Goal: Information Seeking & Learning: Understand process/instructions

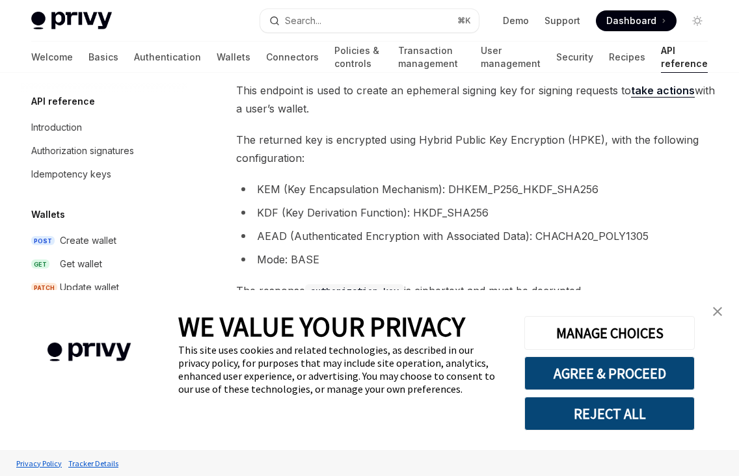
scroll to position [288, 0]
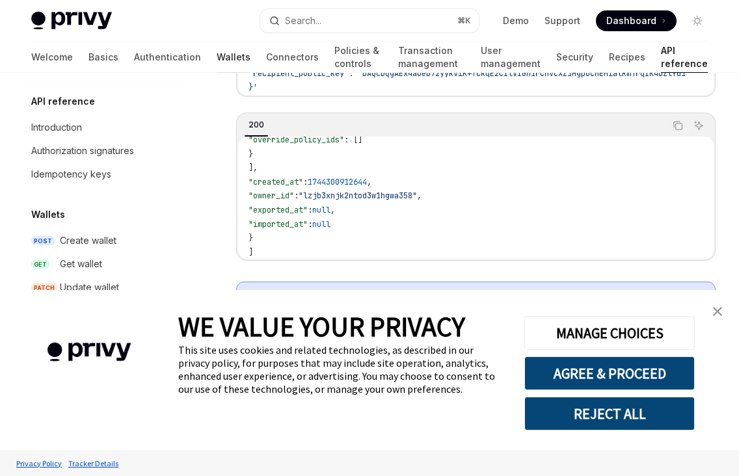
click at [217, 57] on link "Wallets" at bounding box center [234, 57] width 34 height 31
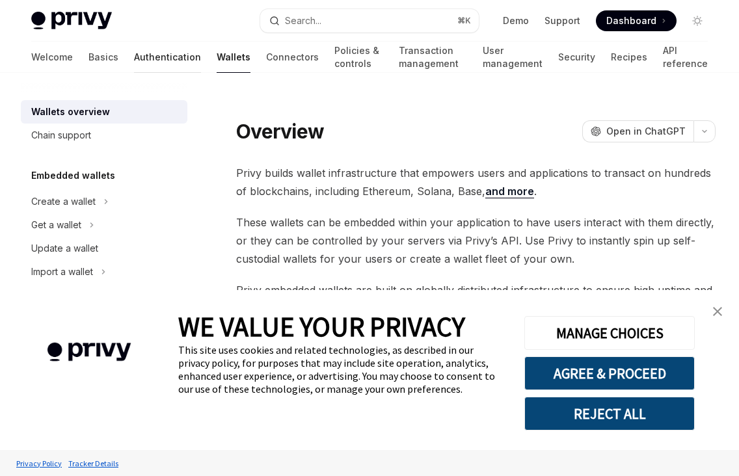
click at [134, 53] on link "Authentication" at bounding box center [167, 57] width 67 height 31
type textarea "*"
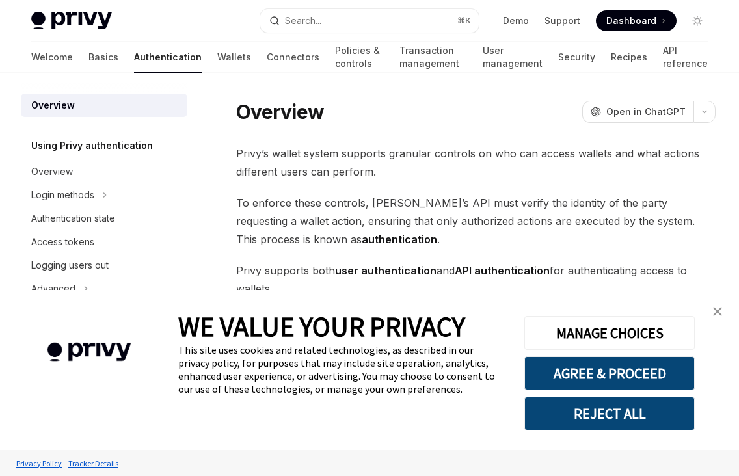
click at [134, 53] on link "Authentication" at bounding box center [168, 57] width 68 height 31
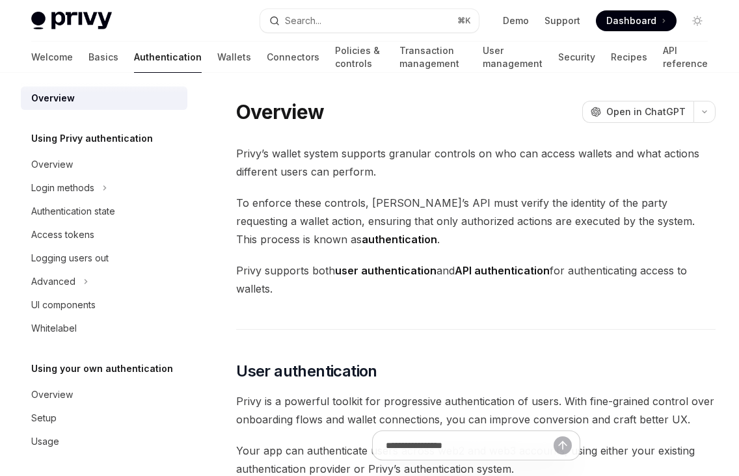
scroll to position [10, 0]
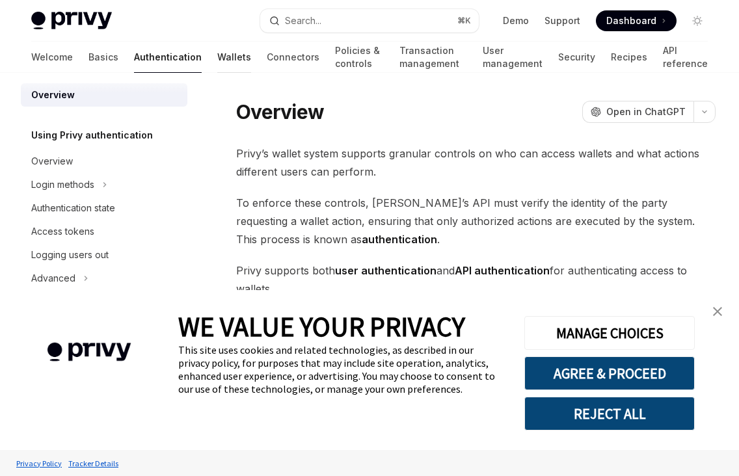
click at [217, 57] on link "Wallets" at bounding box center [234, 57] width 34 height 31
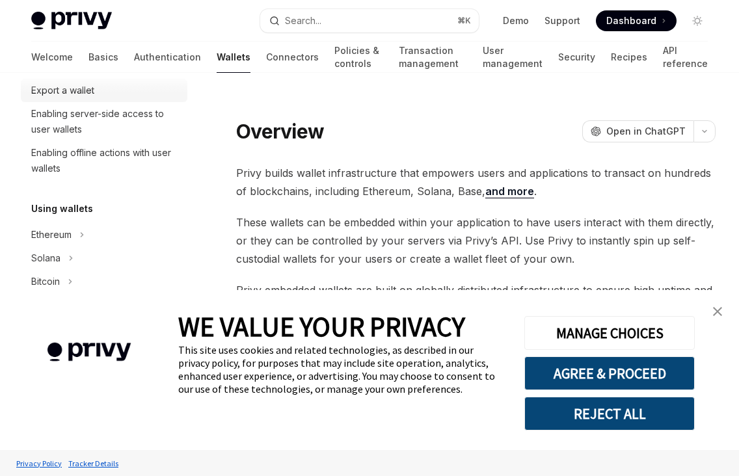
scroll to position [206, 0]
click at [73, 258] on icon "Toggle Solana section" at bounding box center [70, 258] width 5 height 16
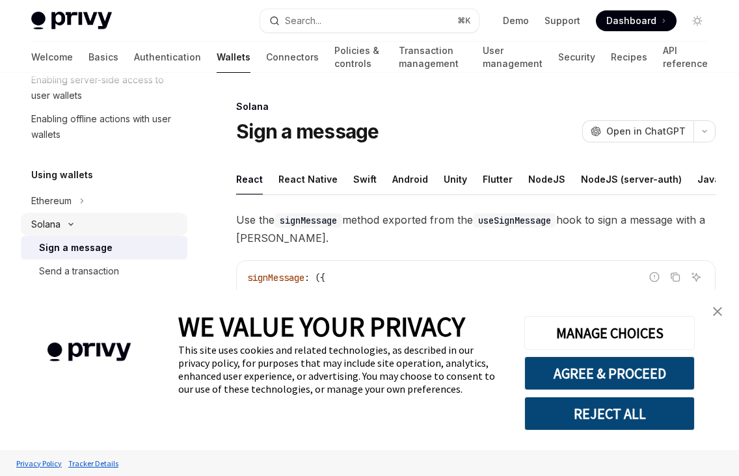
scroll to position [308, 0]
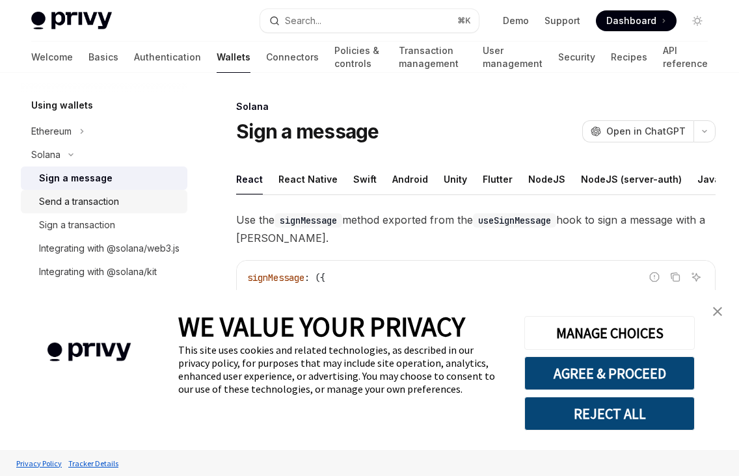
click at [96, 195] on div "Send a transaction" at bounding box center [79, 202] width 80 height 16
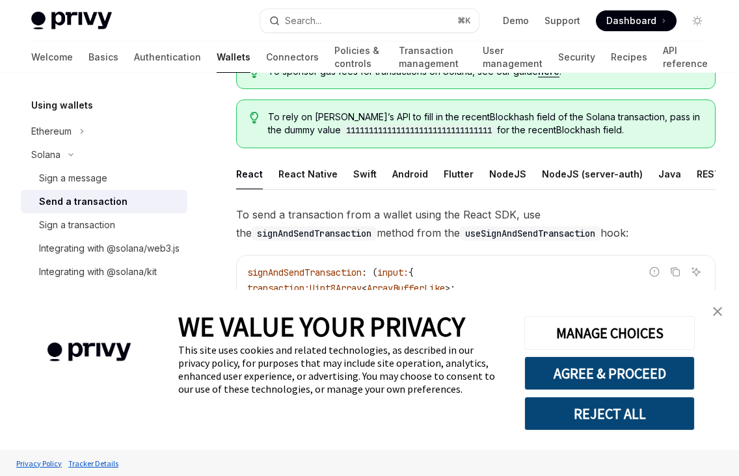
scroll to position [120, 0]
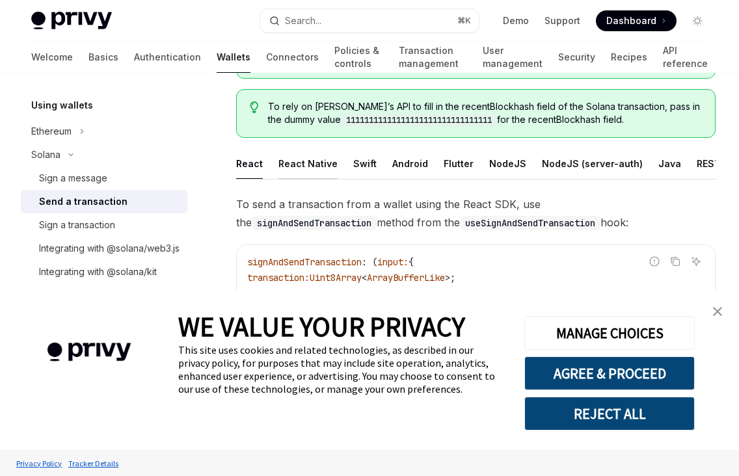
click at [308, 160] on div "React Native" at bounding box center [307, 163] width 59 height 31
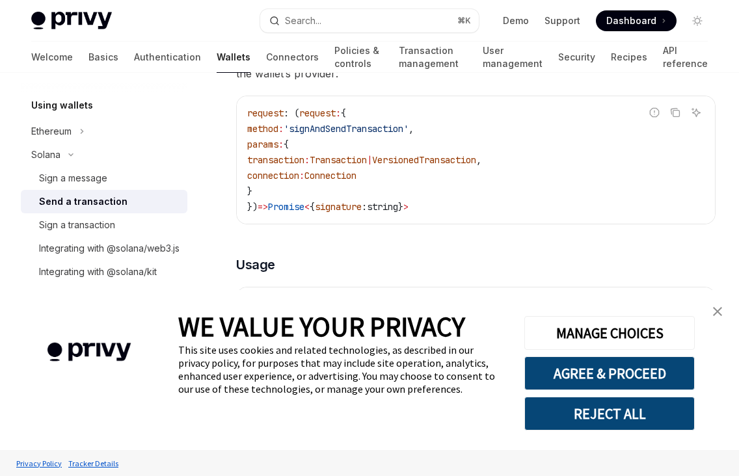
scroll to position [271, 0]
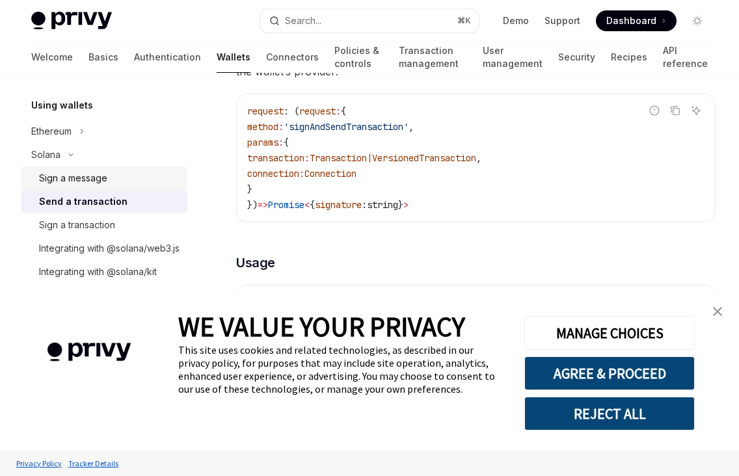
click at [92, 170] on div "Sign a message" at bounding box center [73, 178] width 68 height 16
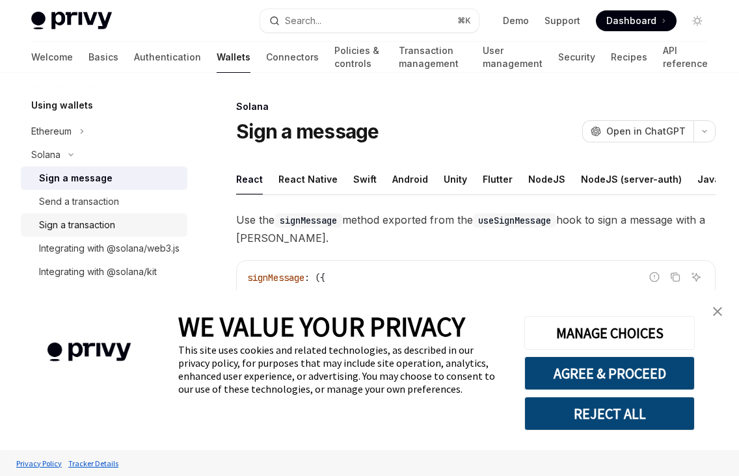
click at [87, 217] on div "Sign a transaction" at bounding box center [77, 225] width 76 height 16
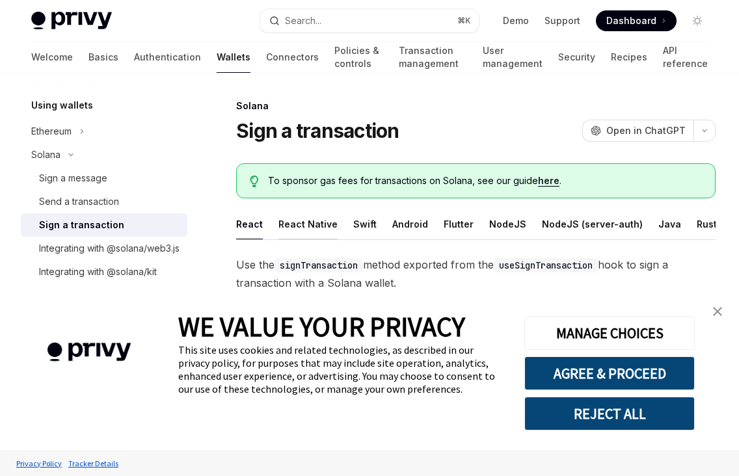
scroll to position [3, 0]
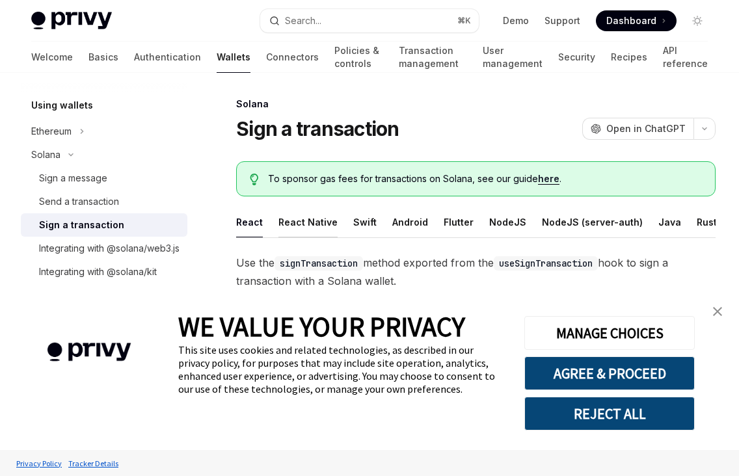
click at [301, 228] on div "React Native" at bounding box center [307, 222] width 59 height 31
click at [718, 315] on img "close banner" at bounding box center [717, 311] width 9 height 9
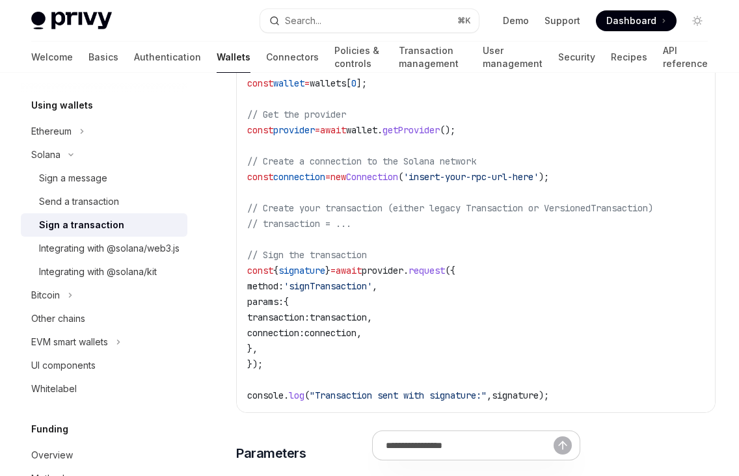
scroll to position [495, 0]
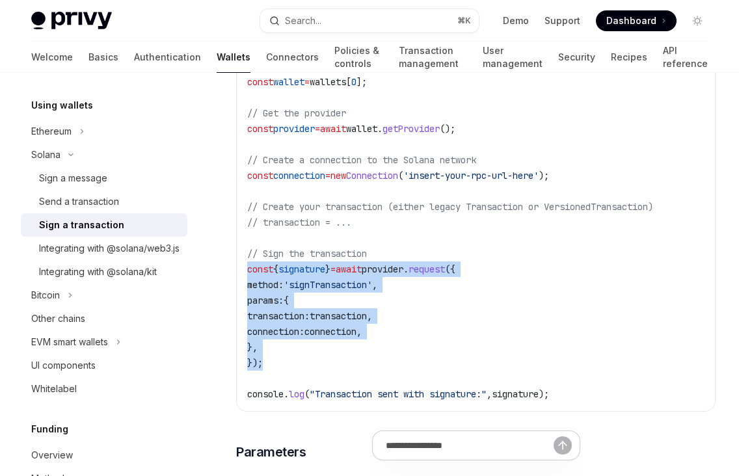
drag, startPoint x: 271, startPoint y: 372, endPoint x: 243, endPoint y: 281, distance: 95.3
click at [243, 281] on div "import { Connection } from '@solana/web3.js' ; import { useEmbeddedSolanaWallet…" at bounding box center [476, 207] width 478 height 409
copy code "const { signature } = await provider . request ({ method: 'signTransaction' , p…"
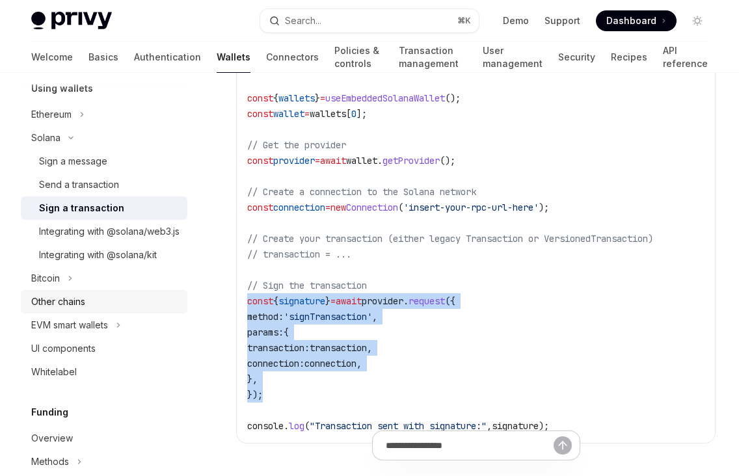
scroll to position [326, 0]
click at [100, 185] on div "Send a transaction" at bounding box center [79, 184] width 80 height 16
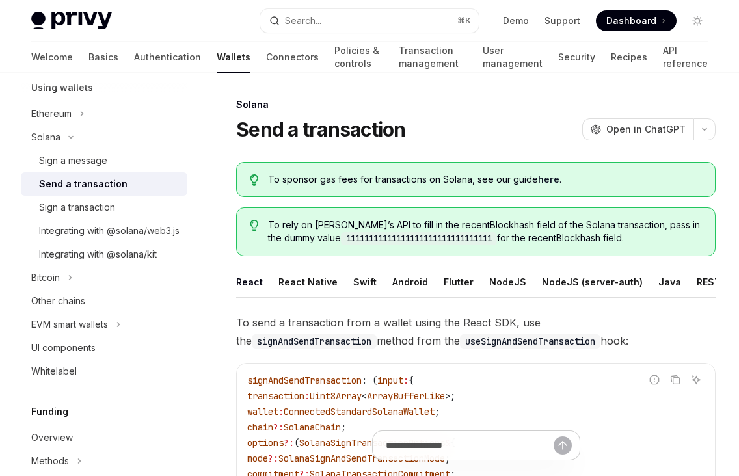
scroll to position [3, 0]
click at [315, 289] on div "React Native" at bounding box center [307, 281] width 59 height 31
type textarea "*"
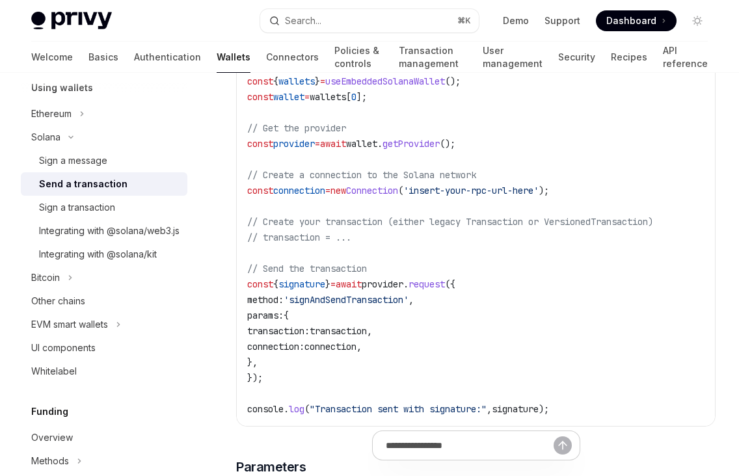
scroll to position [548, 0]
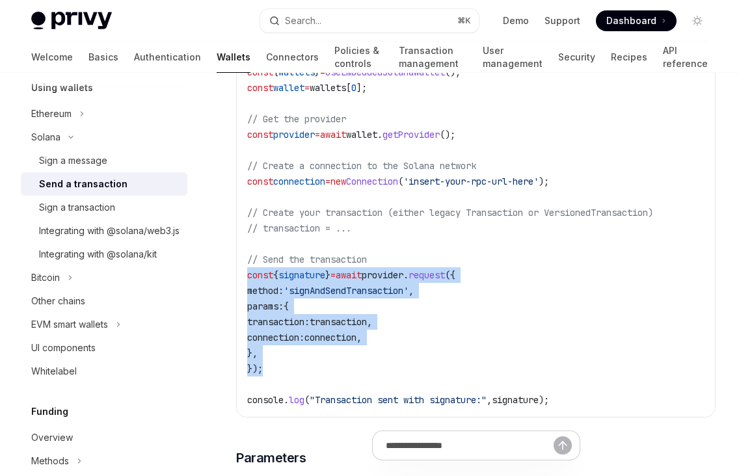
drag, startPoint x: 267, startPoint y: 381, endPoint x: 241, endPoint y: 285, distance: 99.7
click at [241, 285] on div "import { Connection } from '@solana/web3.js' ; import { useEmbeddedSolanaWallet…" at bounding box center [476, 212] width 478 height 409
copy code "const { signature } = await provider . request ({ method: 'signAndSendTransacti…"
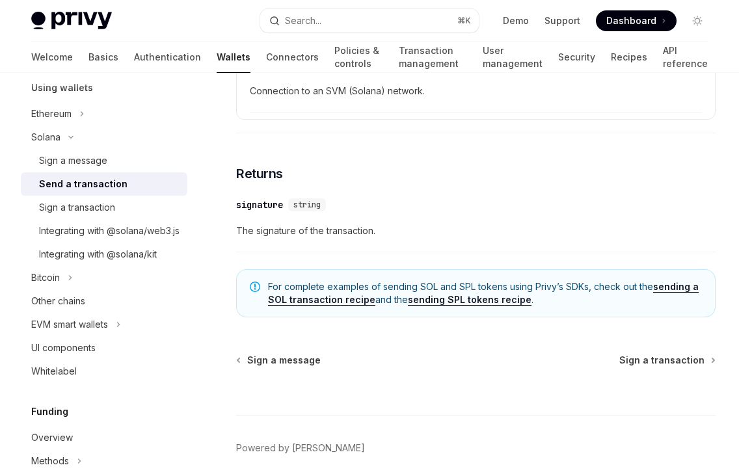
scroll to position [1221, 0]
